Goal: Task Accomplishment & Management: Use online tool/utility

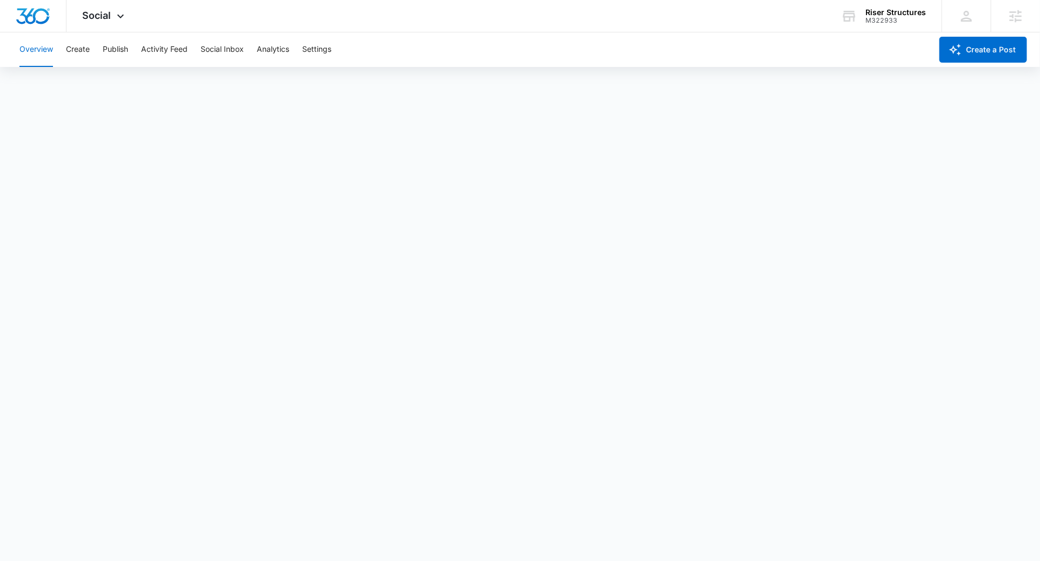
click at [137, 55] on div "Overview Create Publish Activity Feed Social Inbox Analytics Settings" at bounding box center [472, 49] width 919 height 35
click at [118, 54] on button "Publish" at bounding box center [115, 49] width 25 height 35
click at [81, 52] on button "Create" at bounding box center [78, 49] width 24 height 35
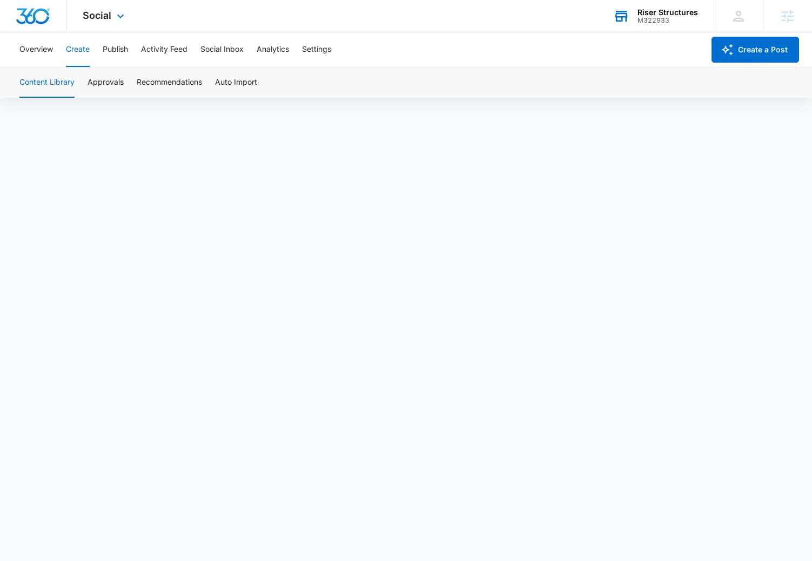
click at [645, 17] on div "M322933" at bounding box center [668, 21] width 61 height 8
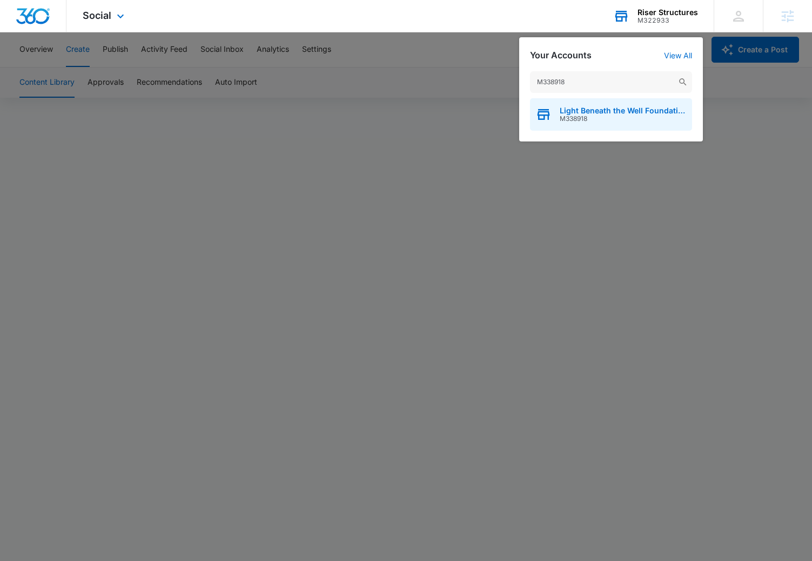
type input "M338918"
click at [577, 110] on span "Light Beneath the Well Foundation" at bounding box center [623, 110] width 127 height 9
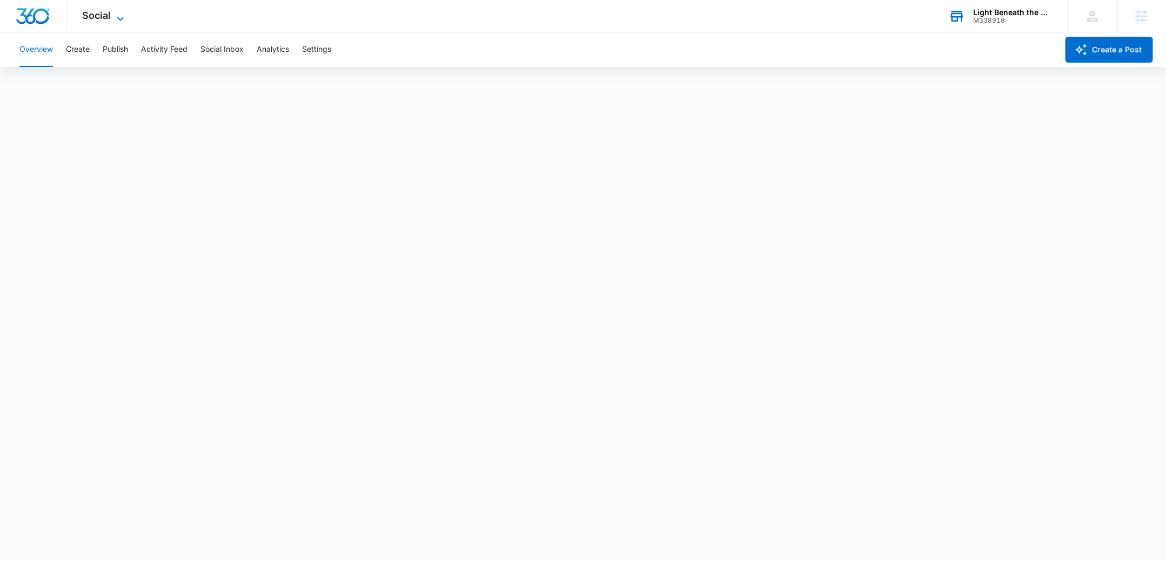
click at [118, 11] on div "Social Apps Reputation Websites Forms CRM Email Social Shop Content Ads Intelli…" at bounding box center [104, 16] width 77 height 32
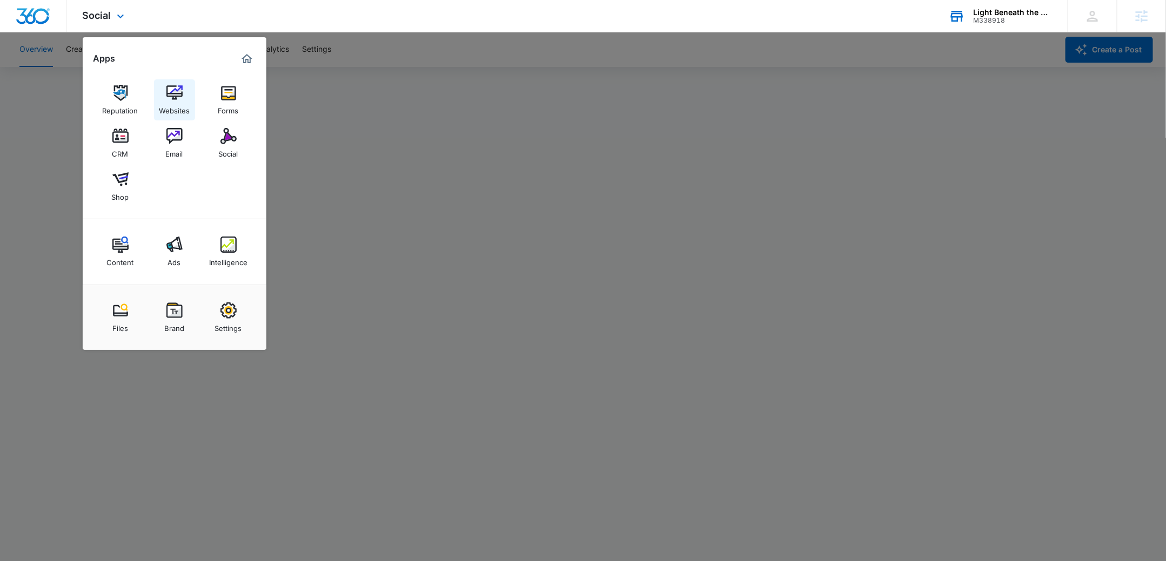
click at [176, 93] on img at bounding box center [174, 93] width 16 height 16
